Goal: Use online tool/utility: Utilize a website feature to perform a specific function

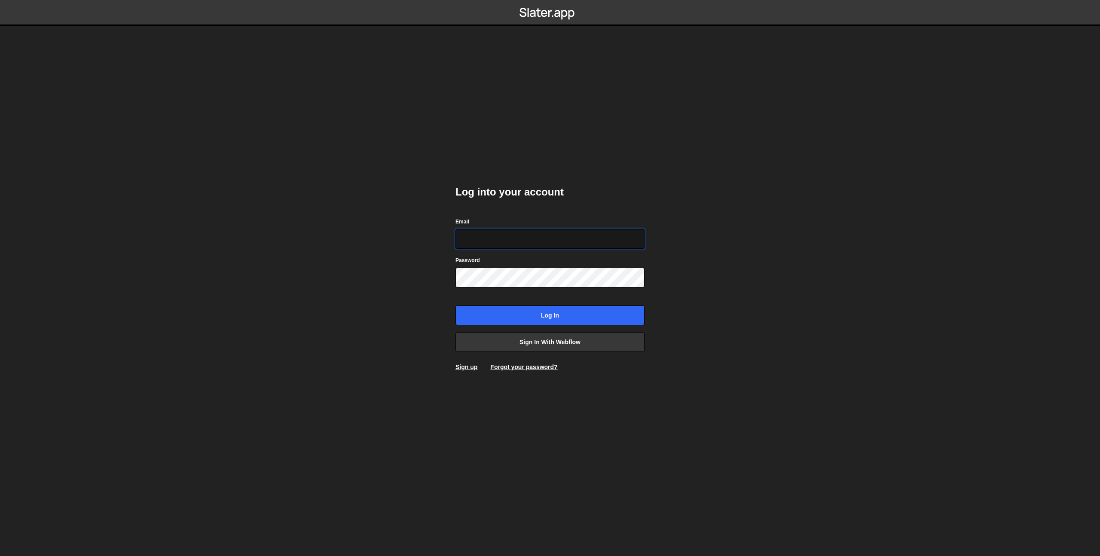
type input "prod-web@cadcom.fr"
click at [533, 316] on input "Log in" at bounding box center [550, 316] width 189 height 20
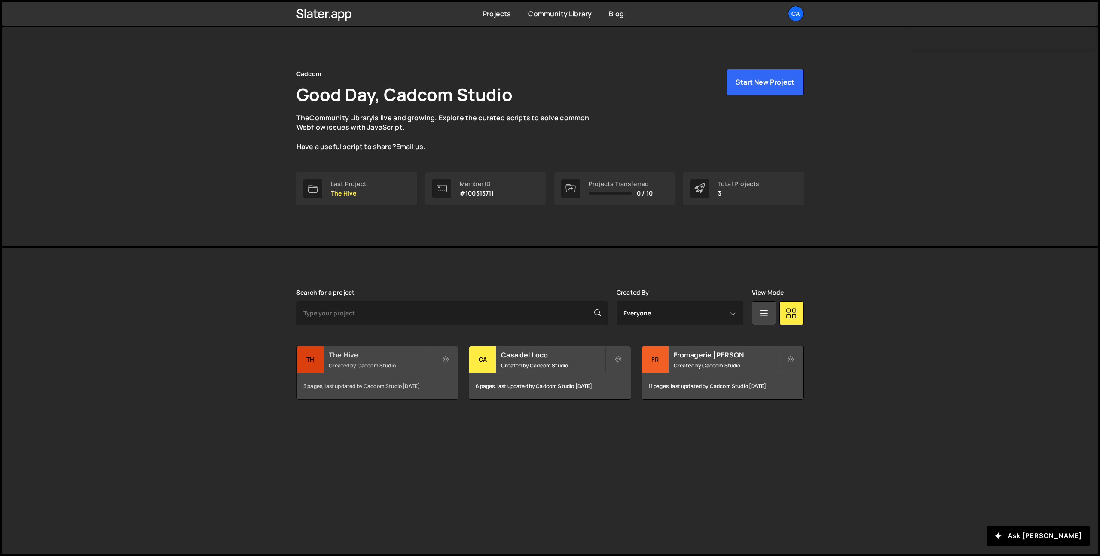
click at [367, 363] on small "Created by Cadcom Studio" at bounding box center [381, 365] width 104 height 7
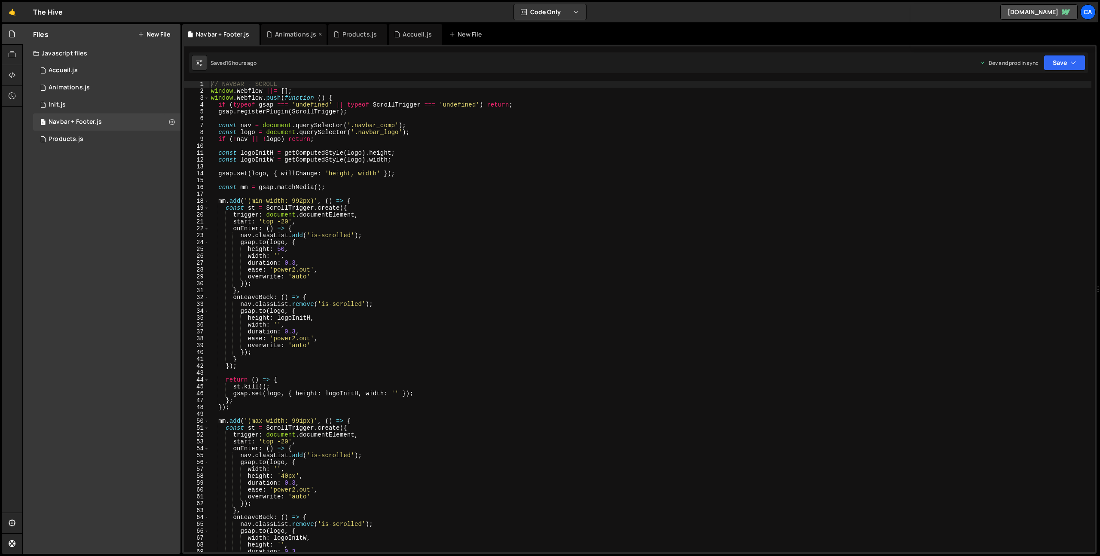
click at [284, 38] on div "Animations.js" at bounding box center [295, 34] width 41 height 9
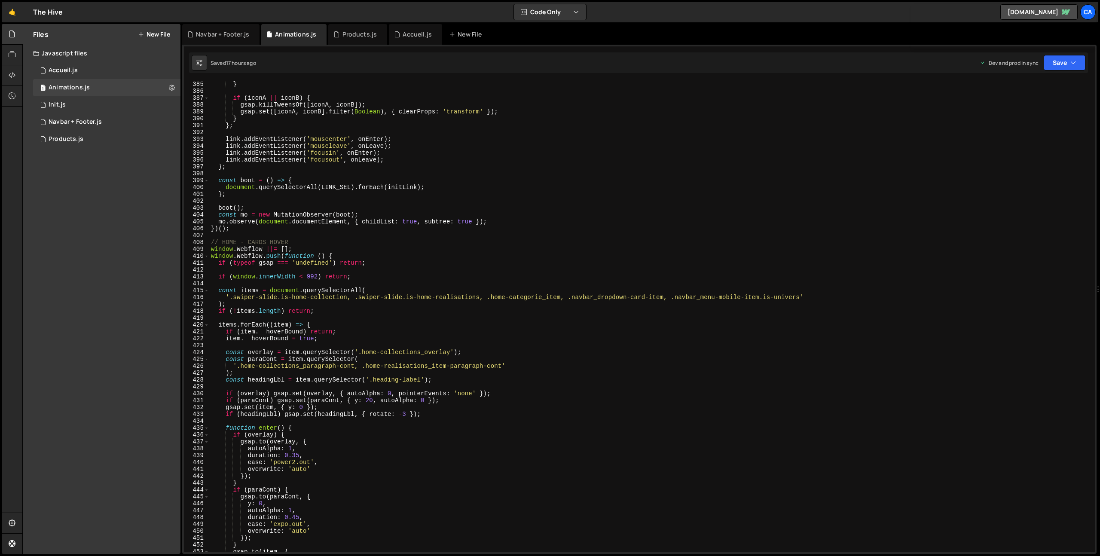
scroll to position [2644, 0]
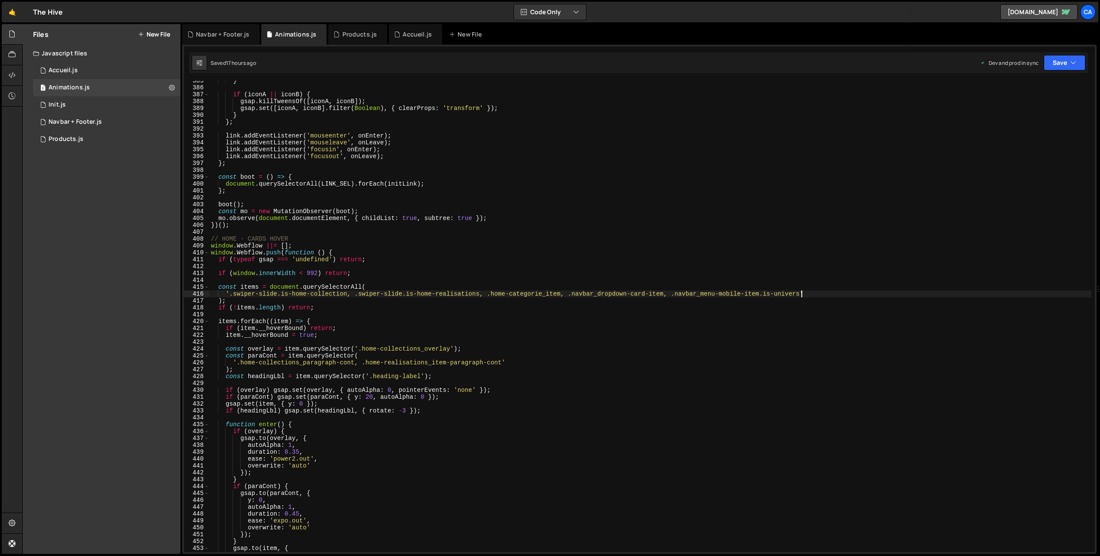
click at [801, 294] on div "} if ( iconA || iconB ) { gsap . killTweensOf ([ iconA , iconB ]) ; gsap . set …" at bounding box center [650, 319] width 882 height 485
paste textarea "filter_item"
type textarea "'.swiper-slide.is-home-collection, .swiper-slide.is-home-realisations, .home-ca…"
click at [1066, 63] on button "Save" at bounding box center [1065, 62] width 42 height 15
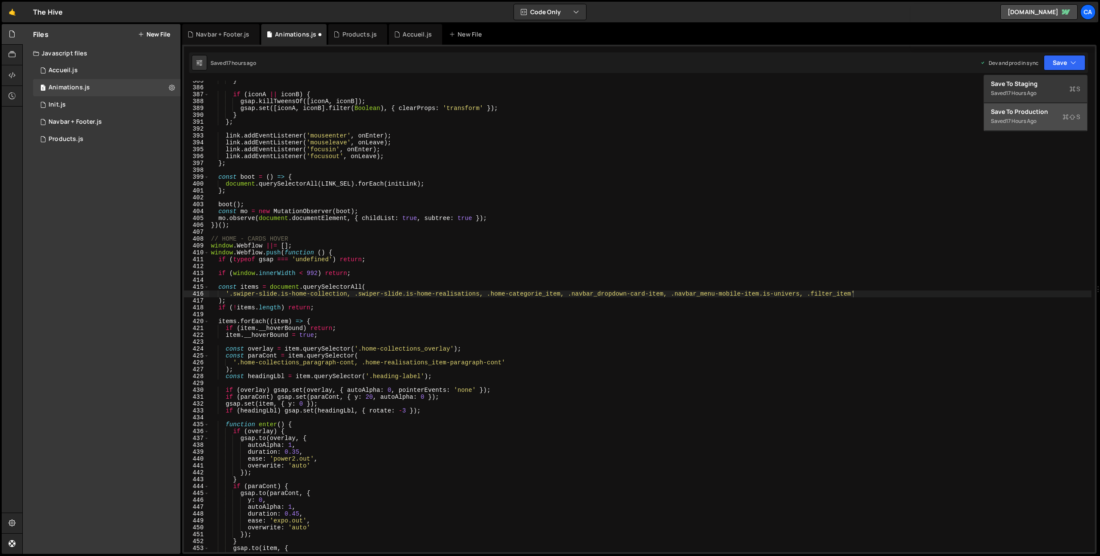
click at [1030, 115] on div "Save to Production S" at bounding box center [1035, 111] width 89 height 9
